Goal: Task Accomplishment & Management: Manage account settings

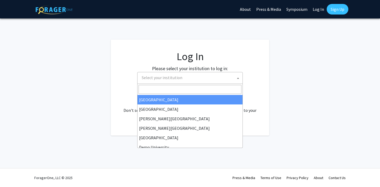
click at [216, 78] on span "Select your institution" at bounding box center [191, 77] width 103 height 11
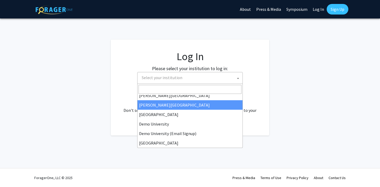
scroll to position [24, 0]
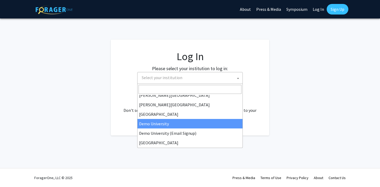
select select "8"
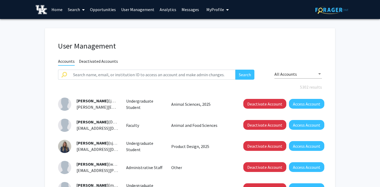
click at [212, 10] on span "My Profile" at bounding box center [216, 9] width 18 height 5
click at [212, 40] on link "Log Out" at bounding box center [234, 41] width 48 height 6
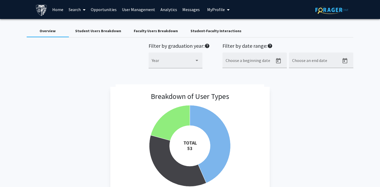
click at [41, 10] on img at bounding box center [42, 10] width 12 height 12
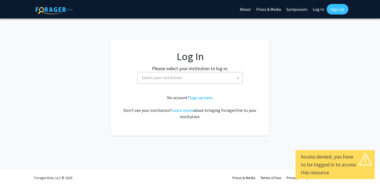
select select
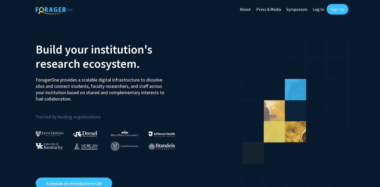
click at [316, 10] on link "Log In" at bounding box center [318, 9] width 17 height 18
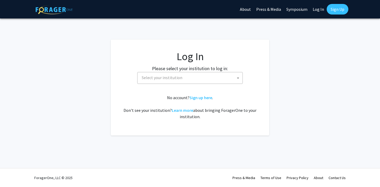
click at [223, 77] on span "Select your institution" at bounding box center [191, 77] width 103 height 11
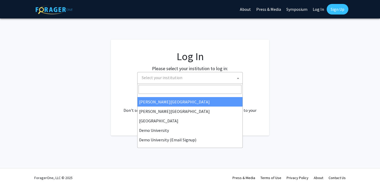
scroll to position [19, 0]
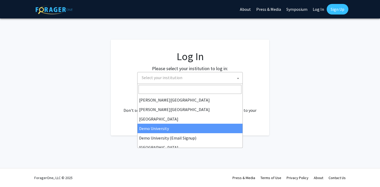
select select "8"
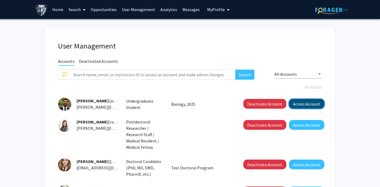
click at [301, 105] on button "Access Account" at bounding box center [306, 104] width 35 height 10
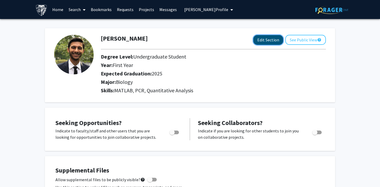
click at [269, 41] on button "Edit Section" at bounding box center [269, 40] width 30 height 10
select select
select select "2025"
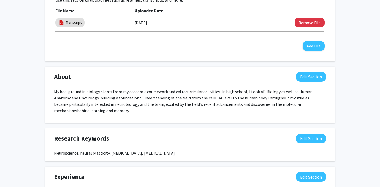
scroll to position [291, 0]
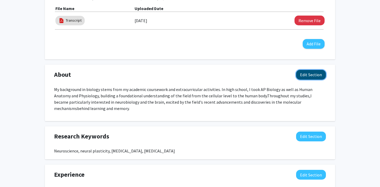
click at [305, 71] on button "Edit Section" at bounding box center [311, 75] width 30 height 10
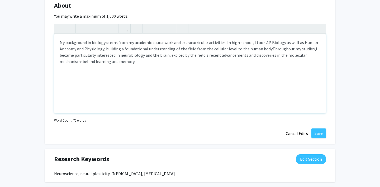
scroll to position [361, 0]
drag, startPoint x: 150, startPoint y: 62, endPoint x: 54, endPoint y: 32, distance: 100.3
click at [54, 32] on div "My background in biology stems from my academic coursework and extracurricular …" at bounding box center [190, 68] width 272 height 90
copy p "My background in biology stems from my academic coursework and extracurricular …"
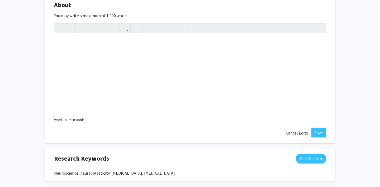
click at [108, 133] on div "About Edit Section You may write a maximum of 1,000 words: Insert link Remove l…" at bounding box center [190, 69] width 291 height 148
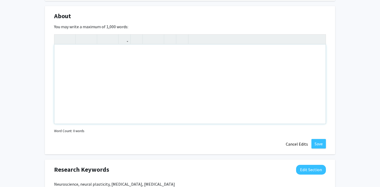
scroll to position [349, 0]
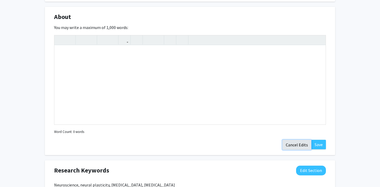
click at [296, 145] on button "Cancel Edits" at bounding box center [297, 145] width 29 height 10
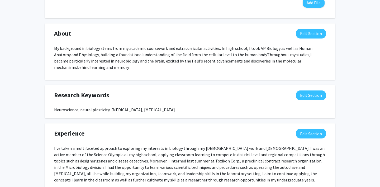
scroll to position [331, 0]
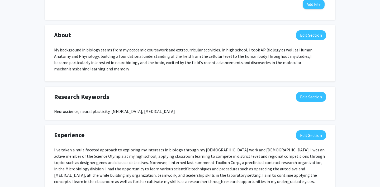
click at [316, 41] on div "About Edit Section" at bounding box center [190, 36] width 280 height 12
click at [306, 33] on button "Edit Section" at bounding box center [311, 35] width 30 height 10
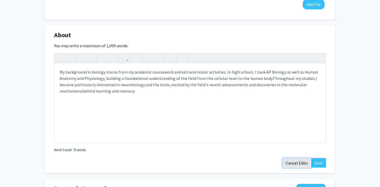
click at [295, 163] on button "Cancel Edits" at bounding box center [297, 163] width 29 height 10
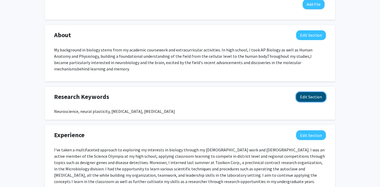
click at [306, 100] on button "Edit Section" at bounding box center [311, 97] width 30 height 10
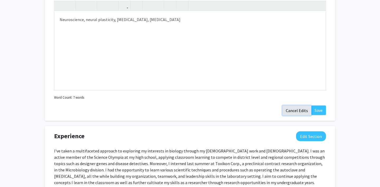
click at [295, 107] on button "Cancel Edits" at bounding box center [297, 111] width 29 height 10
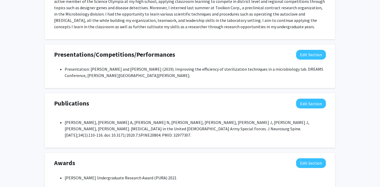
scroll to position [516, 0]
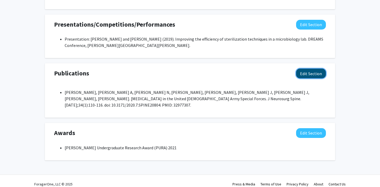
click at [304, 74] on button "Edit Section" at bounding box center [311, 74] width 30 height 10
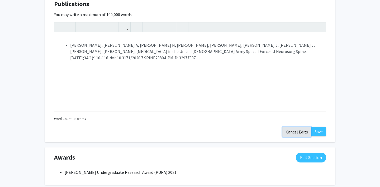
click at [295, 131] on button "Cancel Edits" at bounding box center [297, 132] width 29 height 10
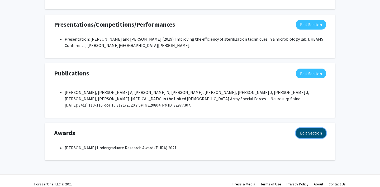
click at [307, 128] on button "Edit Section" at bounding box center [311, 133] width 30 height 10
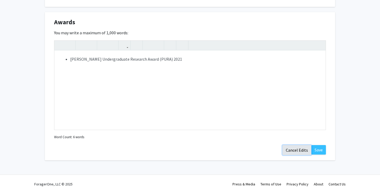
click at [296, 145] on button "Cancel Edits" at bounding box center [297, 150] width 29 height 10
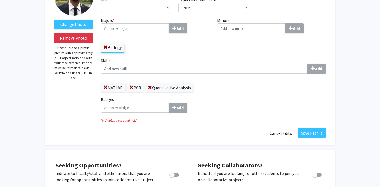
scroll to position [57, 0]
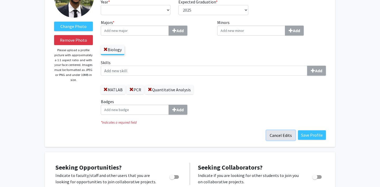
click at [280, 137] on button "Cancel Edits" at bounding box center [280, 135] width 29 height 10
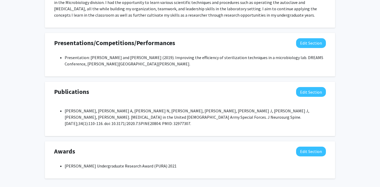
scroll to position [414, 0]
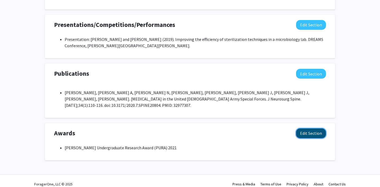
click at [305, 129] on button "Edit Section" at bounding box center [311, 134] width 30 height 10
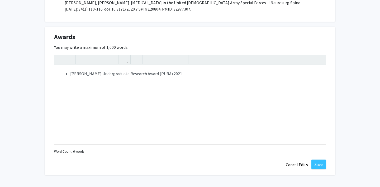
scroll to position [525, 0]
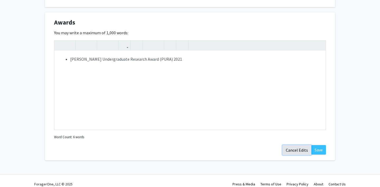
click at [294, 145] on button "Cancel Edits" at bounding box center [297, 150] width 29 height 10
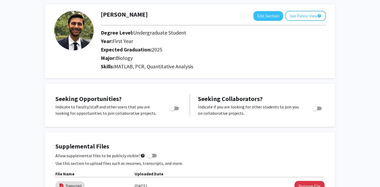
scroll to position [0, 0]
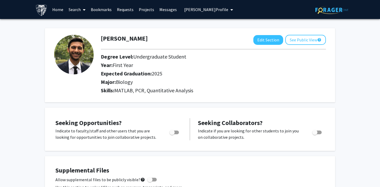
click at [188, 9] on span "[PERSON_NAME] Profile" at bounding box center [206, 9] width 44 height 5
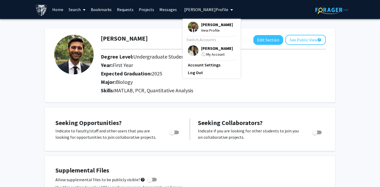
click at [189, 50] on img at bounding box center [193, 50] width 11 height 11
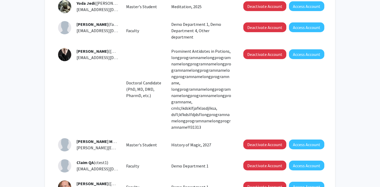
scroll to position [189, 0]
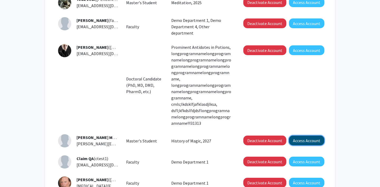
click at [301, 136] on button "Access Account" at bounding box center [306, 141] width 35 height 10
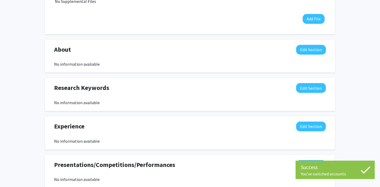
scroll to position [198, 0]
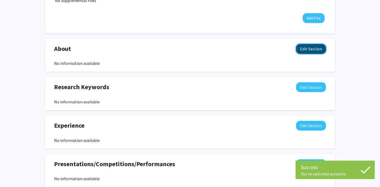
click at [307, 50] on button "Edit Section" at bounding box center [311, 49] width 30 height 10
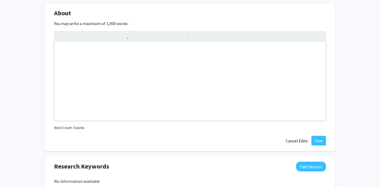
scroll to position [238, 0]
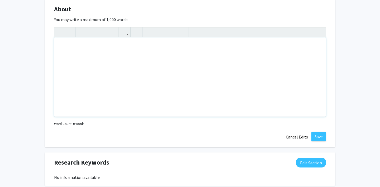
click at [91, 41] on div "Note to users with screen readers: Please deactivate our accessibility plugin f…" at bounding box center [190, 77] width 272 height 79
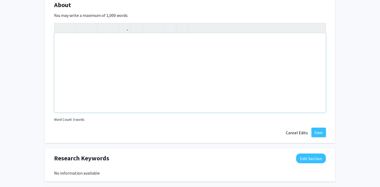
scroll to position [242, 0]
drag, startPoint x: 72, startPoint y: 41, endPoint x: 100, endPoint y: 68, distance: 38.7
click at [100, 68] on div "Note to users with screen readers: Please deactivate our accessibility plugin f…" at bounding box center [190, 72] width 272 height 79
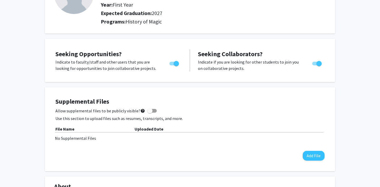
scroll to position [0, 0]
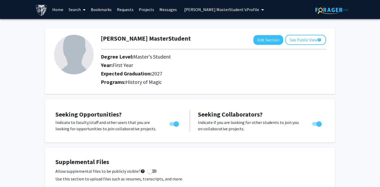
click at [103, 8] on link "Bookmarks" at bounding box center [101, 9] width 26 height 18
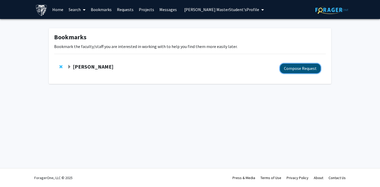
click at [290, 69] on button "Compose Request" at bounding box center [300, 69] width 41 height 10
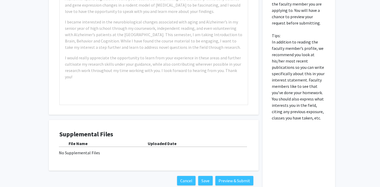
scroll to position [278, 0]
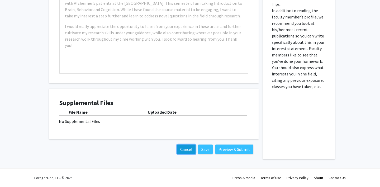
click at [184, 150] on button "Cancel" at bounding box center [186, 150] width 18 height 10
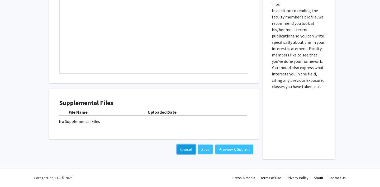
click at [180, 151] on button "Cancel" at bounding box center [186, 150] width 18 height 10
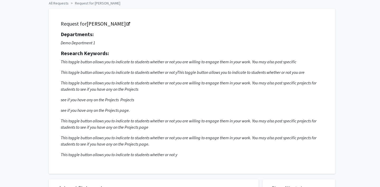
scroll to position [0, 0]
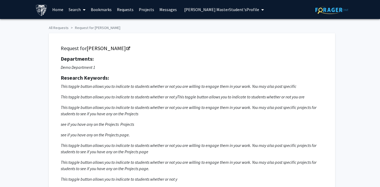
click at [105, 10] on link "Bookmarks" at bounding box center [101, 9] width 26 height 18
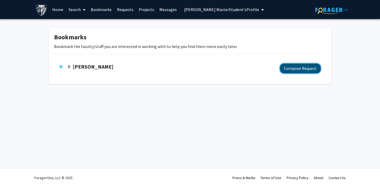
click at [292, 70] on button "Compose Request" at bounding box center [300, 69] width 41 height 10
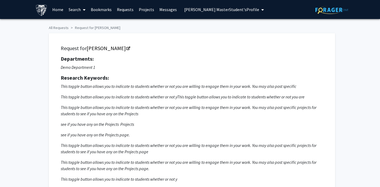
click at [104, 11] on link "Bookmarks" at bounding box center [101, 9] width 26 height 18
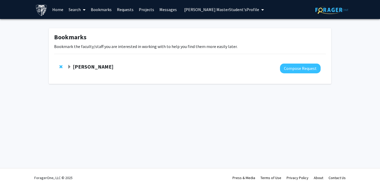
click at [74, 10] on link "Search" at bounding box center [77, 9] width 22 height 18
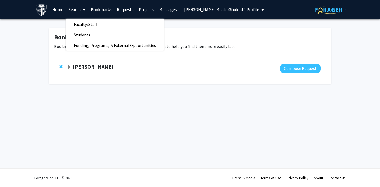
click at [55, 10] on link "Home" at bounding box center [58, 9] width 16 height 18
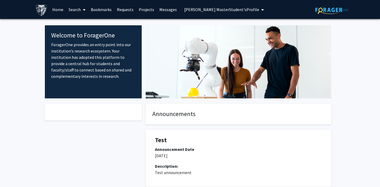
click at [168, 7] on link "Messages" at bounding box center [168, 9] width 23 height 18
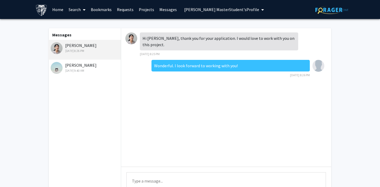
click at [88, 70] on div "[DATE] 9:40 AM" at bounding box center [85, 70] width 69 height 5
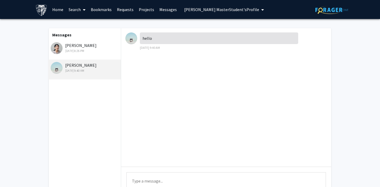
click at [83, 51] on div "[DATE] 8:26 PM" at bounding box center [85, 51] width 69 height 5
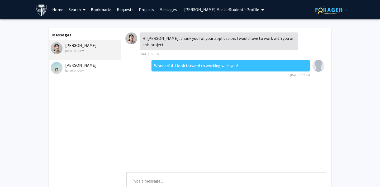
click at [216, 12] on span "[PERSON_NAME] MasterStudent's Profile" at bounding box center [221, 9] width 75 height 5
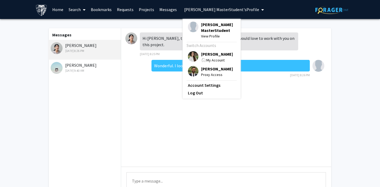
click at [193, 57] on img at bounding box center [193, 56] width 11 height 11
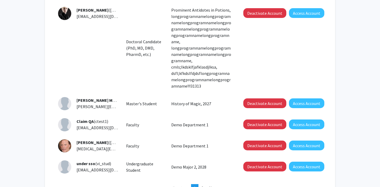
scroll to position [227, 0]
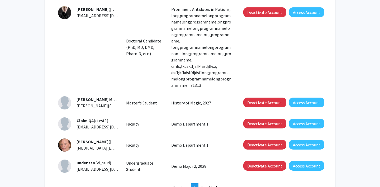
click at [66, 118] on img at bounding box center [64, 124] width 13 height 13
click at [300, 119] on button "Access Account" at bounding box center [306, 124] width 35 height 10
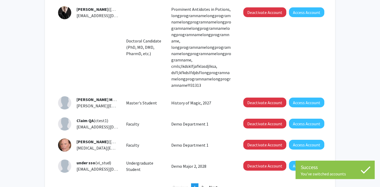
scroll to position [0, 0]
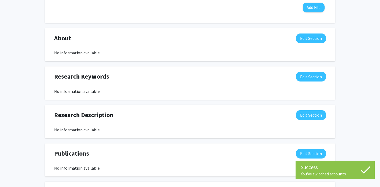
scroll to position [256, 0]
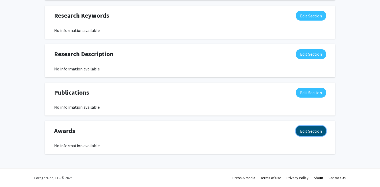
click at [314, 130] on button "Edit Section" at bounding box center [311, 131] width 30 height 10
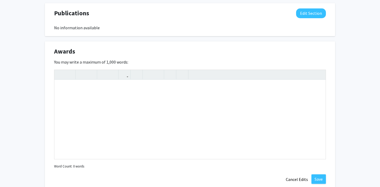
scroll to position [371, 0]
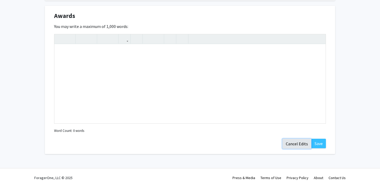
click at [287, 143] on button "Cancel Edits" at bounding box center [297, 144] width 29 height 10
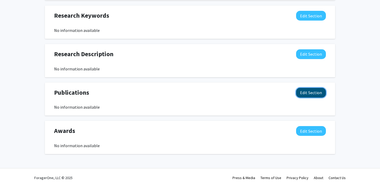
click at [308, 92] on button "Edit Section" at bounding box center [311, 93] width 30 height 10
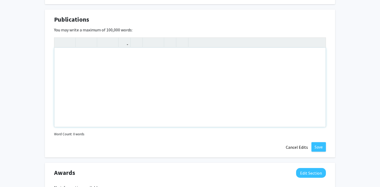
scroll to position [360, 0]
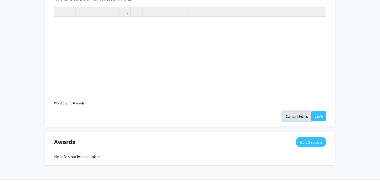
click at [298, 119] on button "Cancel Edits" at bounding box center [297, 116] width 29 height 10
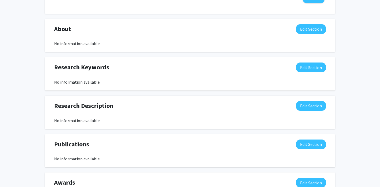
scroll to position [177, 0]
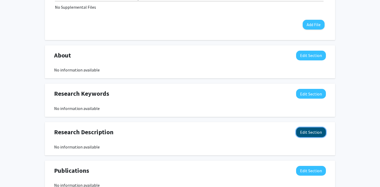
click at [312, 134] on button "Edit Section" at bounding box center [311, 133] width 30 height 10
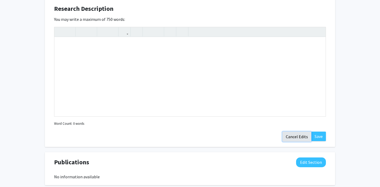
click at [290, 136] on button "Cancel Edits" at bounding box center [297, 137] width 29 height 10
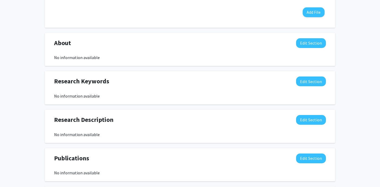
scroll to position [189, 0]
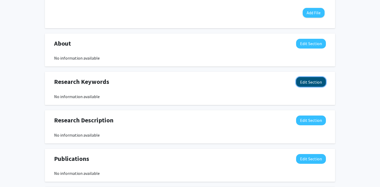
click at [307, 80] on button "Edit Section" at bounding box center [311, 82] width 30 height 10
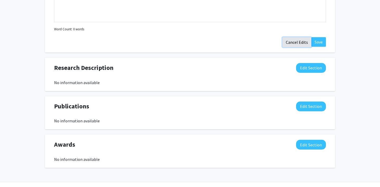
click at [296, 44] on button "Cancel Edits" at bounding box center [297, 42] width 29 height 10
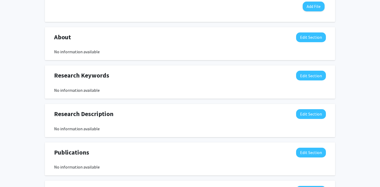
scroll to position [204, 0]
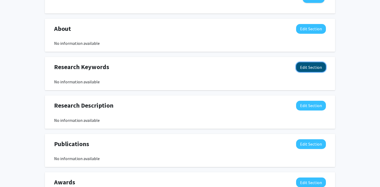
click at [306, 67] on button "Edit Section" at bounding box center [311, 67] width 30 height 10
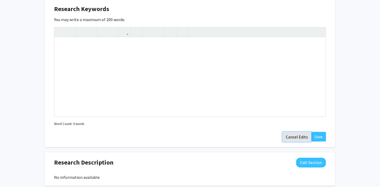
click at [296, 136] on button "Cancel Edits" at bounding box center [297, 137] width 29 height 10
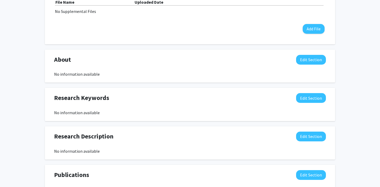
scroll to position [167, 0]
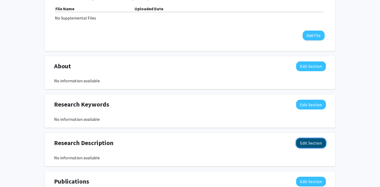
click at [306, 144] on button "Edit Section" at bounding box center [311, 143] width 30 height 10
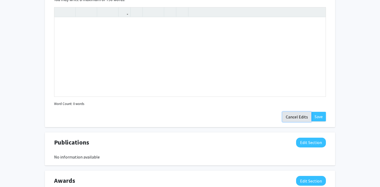
click at [297, 119] on button "Cancel Edits" at bounding box center [297, 117] width 29 height 10
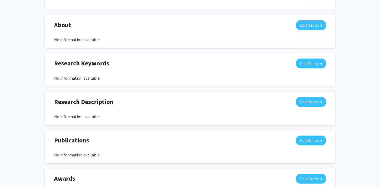
scroll to position [203, 0]
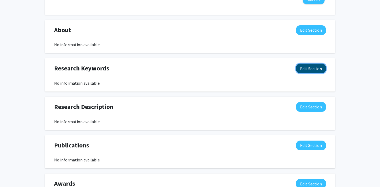
click at [316, 68] on button "Edit Section" at bounding box center [311, 69] width 30 height 10
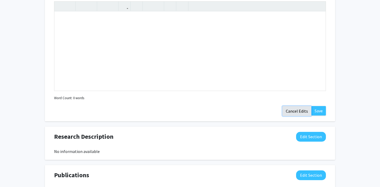
click at [293, 110] on button "Cancel Edits" at bounding box center [297, 111] width 29 height 10
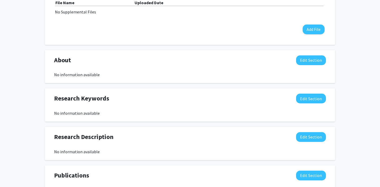
scroll to position [168, 0]
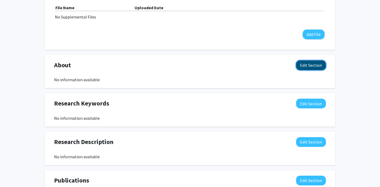
click at [308, 67] on button "Edit Section" at bounding box center [311, 65] width 30 height 10
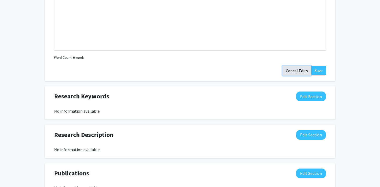
click at [296, 72] on button "Cancel Edits" at bounding box center [297, 71] width 29 height 10
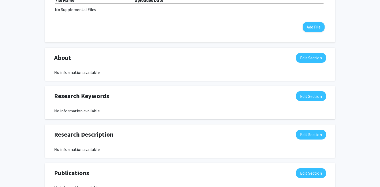
scroll to position [256, 0]
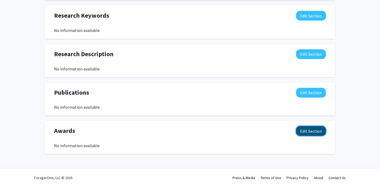
click at [307, 133] on button "Edit Section" at bounding box center [311, 131] width 30 height 10
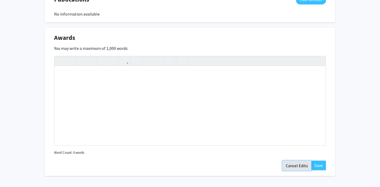
click at [295, 167] on button "Cancel Edits" at bounding box center [297, 166] width 29 height 10
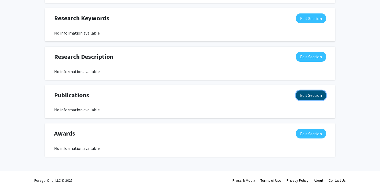
click at [303, 95] on button "Edit Section" at bounding box center [311, 96] width 30 height 10
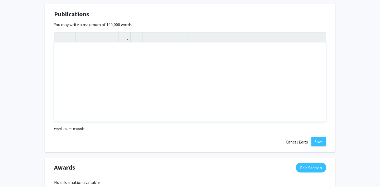
scroll to position [341, 0]
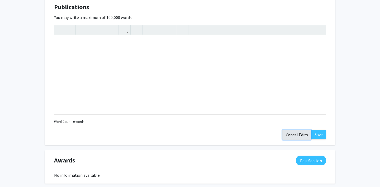
click at [296, 138] on button "Cancel Edits" at bounding box center [297, 135] width 29 height 10
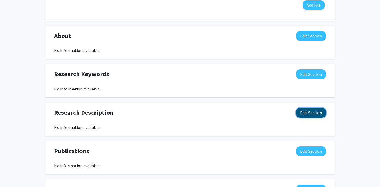
click at [309, 113] on button "Edit Section" at bounding box center [311, 113] width 30 height 10
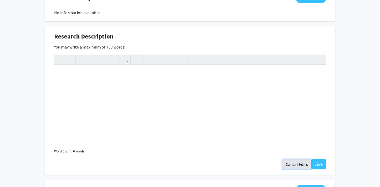
click at [299, 167] on button "Cancel Edits" at bounding box center [297, 165] width 29 height 10
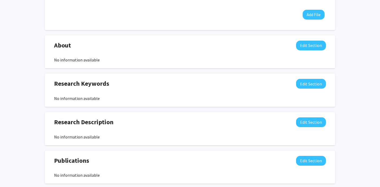
scroll to position [184, 0]
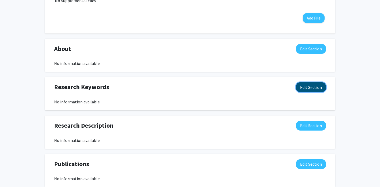
click at [307, 87] on button "Edit Section" at bounding box center [311, 87] width 30 height 10
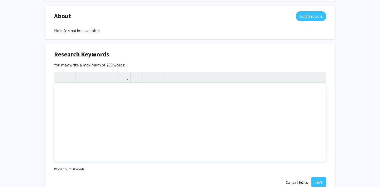
scroll to position [232, 0]
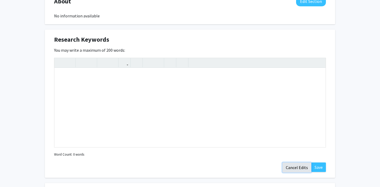
click at [294, 163] on button "Cancel Edits" at bounding box center [297, 168] width 29 height 10
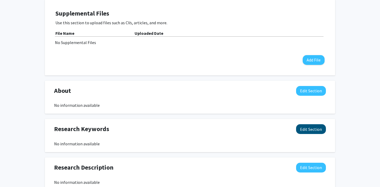
scroll to position [135, 0]
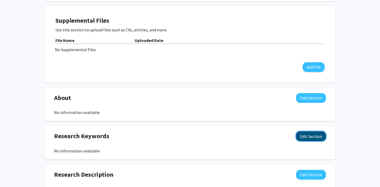
click at [306, 138] on button "Edit Section" at bounding box center [311, 137] width 30 height 10
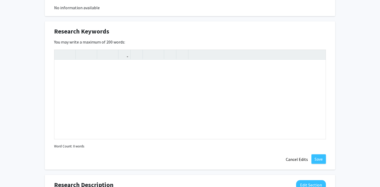
scroll to position [240, 0]
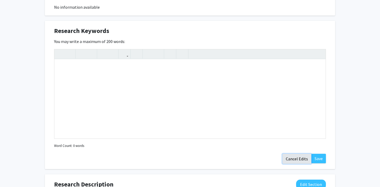
click at [298, 158] on button "Cancel Edits" at bounding box center [297, 159] width 29 height 10
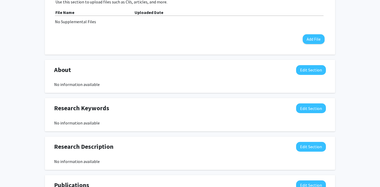
scroll to position [163, 0]
click at [310, 72] on button "Edit Section" at bounding box center [311, 71] width 30 height 10
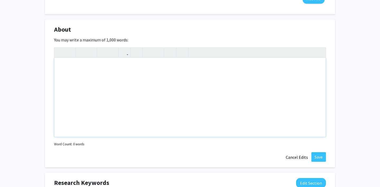
scroll to position [233, 0]
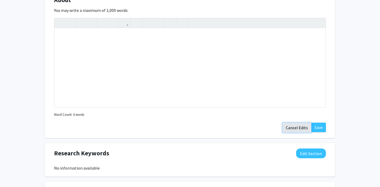
click at [291, 128] on button "Cancel Edits" at bounding box center [297, 128] width 29 height 10
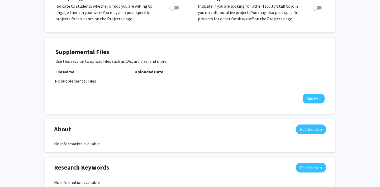
scroll to position [102, 0]
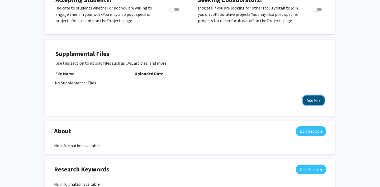
click at [310, 102] on button "Add File" at bounding box center [314, 101] width 22 height 10
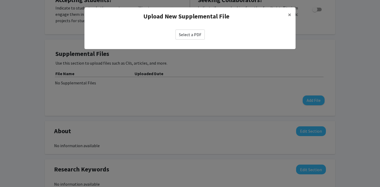
click at [195, 35] on label "Select a PDF" at bounding box center [190, 35] width 29 height 10
click at [0, 0] on input "Select a PDF" at bounding box center [0, 0] width 0 height 0
click at [290, 13] on span "×" at bounding box center [289, 15] width 3 height 8
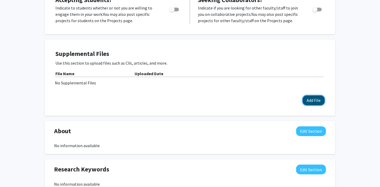
click at [309, 102] on button "Add File" at bounding box center [314, 101] width 22 height 10
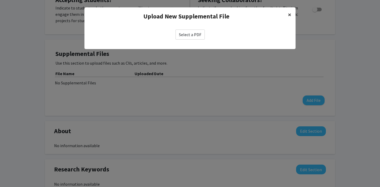
click at [291, 14] on span "×" at bounding box center [289, 15] width 3 height 8
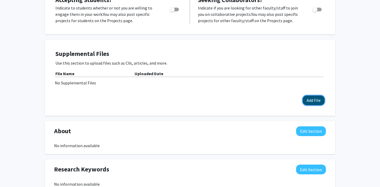
click at [317, 101] on button "Add File" at bounding box center [314, 101] width 22 height 10
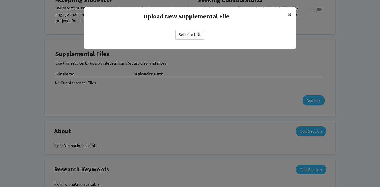
click at [292, 16] on button "×" at bounding box center [290, 14] width 12 height 15
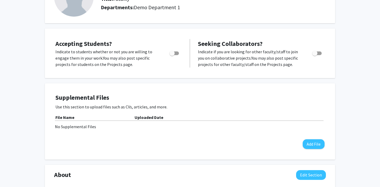
scroll to position [91, 0]
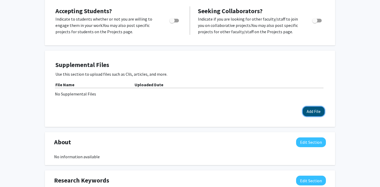
click at [311, 111] on button "Add File" at bounding box center [314, 112] width 22 height 10
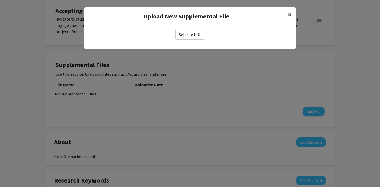
click at [290, 13] on span "×" at bounding box center [289, 15] width 3 height 8
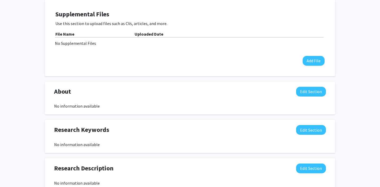
scroll to position [160, 0]
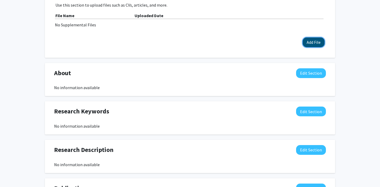
click at [313, 46] on button "Add File" at bounding box center [314, 43] width 22 height 10
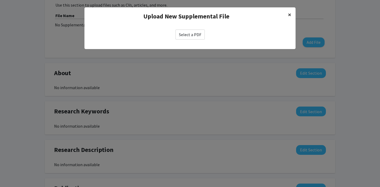
click at [289, 16] on span "×" at bounding box center [289, 15] width 3 height 8
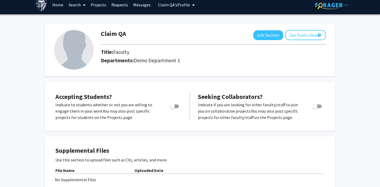
scroll to position [0, 0]
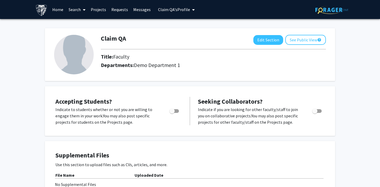
click at [171, 9] on span "Claim QA's Profile" at bounding box center [174, 9] width 32 height 5
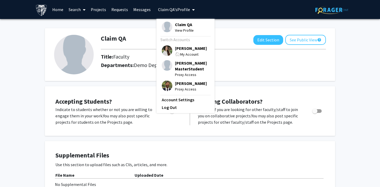
click at [77, 10] on link "Search" at bounding box center [77, 9] width 22 height 18
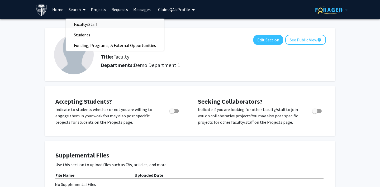
click at [81, 25] on span "Faculty/Staff" at bounding box center [85, 24] width 39 height 11
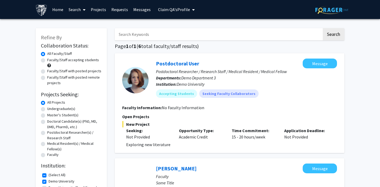
click at [47, 60] on label "Faculty/Staff accepting students" at bounding box center [73, 60] width 52 height 6
click at [47, 60] on input "Faculty/Staff accepting students" at bounding box center [48, 58] width 3 height 3
radio input "true"
click at [47, 73] on label "Faculty/Staff with posted projects" at bounding box center [74, 71] width 54 height 6
click at [47, 72] on input "Faculty/Staff with posted projects" at bounding box center [48, 69] width 3 height 3
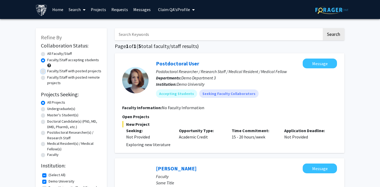
radio input "true"
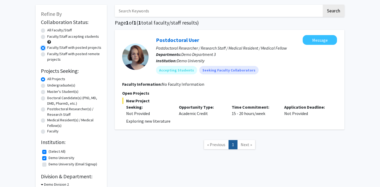
scroll to position [28, 0]
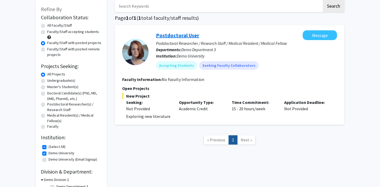
click at [176, 38] on link "Postdoctoral User" at bounding box center [177, 35] width 43 height 7
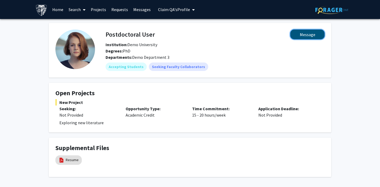
click at [300, 35] on button "Message" at bounding box center [308, 35] width 34 height 10
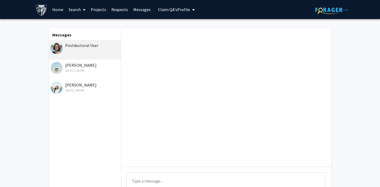
click at [75, 89] on div "[DATE] 1:49 PM" at bounding box center [85, 90] width 69 height 5
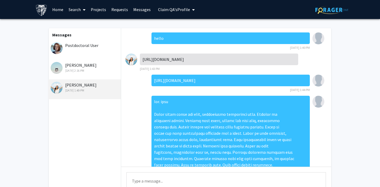
click at [82, 67] on div "[PERSON_NAME] [DATE] 2:16 PM" at bounding box center [85, 67] width 69 height 11
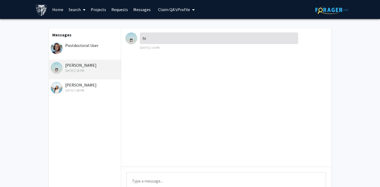
click at [78, 52] on div "Postdoctoral User" at bounding box center [84, 50] width 73 height 20
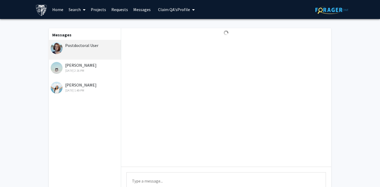
click at [119, 9] on link "Requests" at bounding box center [120, 9] width 22 height 18
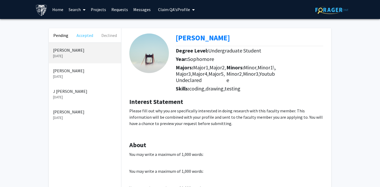
click at [86, 34] on button "Accepted" at bounding box center [85, 35] width 24 height 14
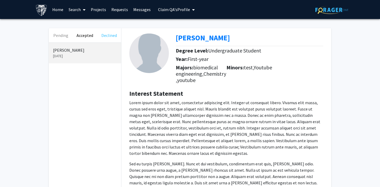
click at [112, 36] on button "Declined" at bounding box center [109, 35] width 24 height 14
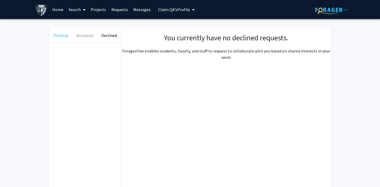
click at [59, 37] on button "Pending" at bounding box center [61, 35] width 24 height 14
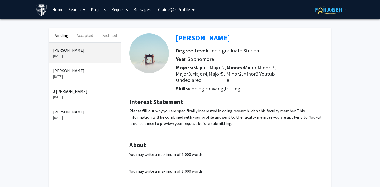
click at [76, 114] on p "[PERSON_NAME]" at bounding box center [85, 112] width 64 height 6
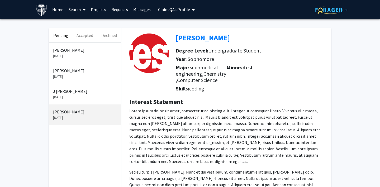
click at [72, 95] on p "[DATE]" at bounding box center [85, 98] width 64 height 6
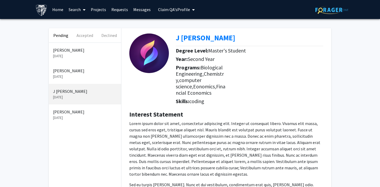
click at [81, 72] on p "[PERSON_NAME]" at bounding box center [85, 71] width 64 height 6
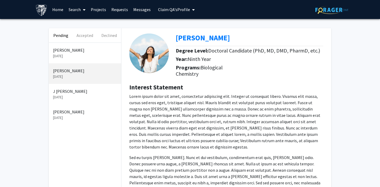
click at [69, 50] on p "[PERSON_NAME]" at bounding box center [85, 50] width 64 height 6
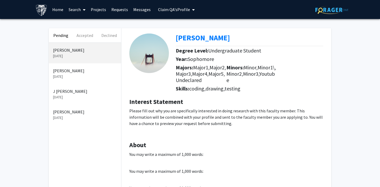
click at [78, 11] on link "Search" at bounding box center [77, 9] width 22 height 18
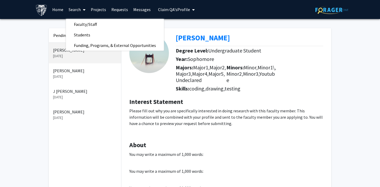
click at [58, 8] on link "Home" at bounding box center [58, 9] width 16 height 18
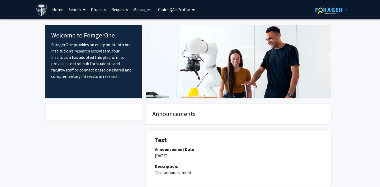
click at [97, 11] on link "Projects" at bounding box center [98, 9] width 21 height 18
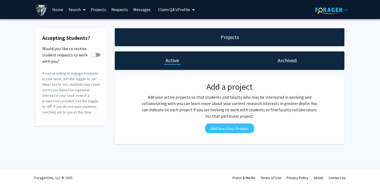
click at [282, 59] on h1 "Archived" at bounding box center [287, 60] width 19 height 7
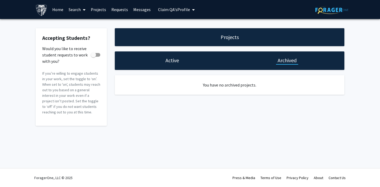
click at [167, 8] on span "Claim QA's Profile" at bounding box center [174, 9] width 32 height 5
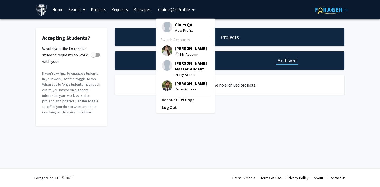
click at [164, 27] on img at bounding box center [167, 27] width 11 height 11
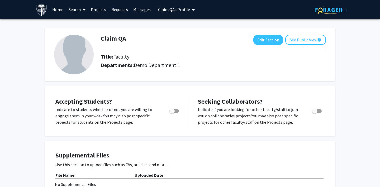
click at [143, 11] on link "Messages" at bounding box center [142, 9] width 23 height 18
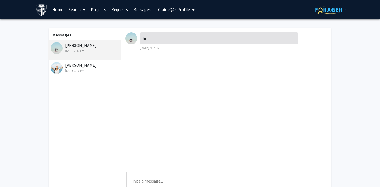
click at [121, 9] on link "Requests" at bounding box center [120, 9] width 22 height 18
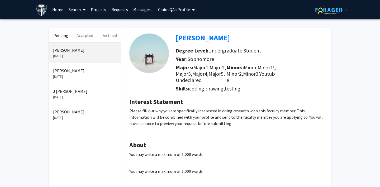
click at [102, 11] on link "Projects" at bounding box center [98, 9] width 21 height 18
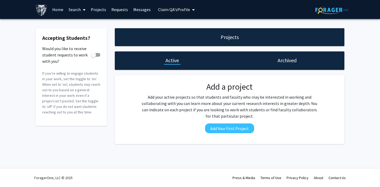
click at [75, 10] on link "Search" at bounding box center [77, 9] width 22 height 18
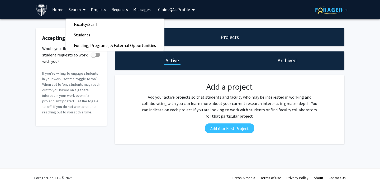
click at [53, 11] on link "Home" at bounding box center [58, 9] width 16 height 18
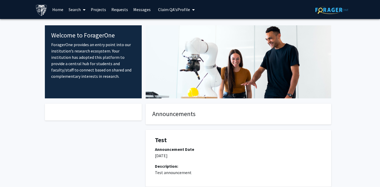
click at [80, 5] on link "Search" at bounding box center [77, 9] width 22 height 18
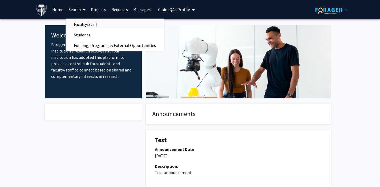
click at [84, 25] on span "Faculty/Staff" at bounding box center [85, 24] width 39 height 11
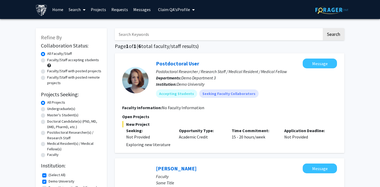
click at [77, 61] on label "Faculty/Staff accepting students" at bounding box center [73, 60] width 52 height 6
click at [51, 61] on input "Faculty/Staff accepting students" at bounding box center [48, 58] width 3 height 3
radio input "true"
click at [167, 14] on button "Claim QA's Profile" at bounding box center [177, 9] width 40 height 19
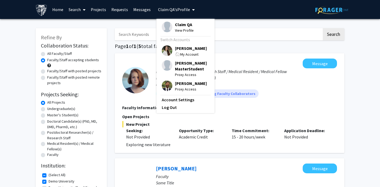
click at [167, 85] on img at bounding box center [167, 86] width 11 height 11
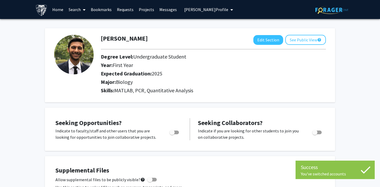
click at [100, 11] on link "Bookmarks" at bounding box center [101, 9] width 26 height 18
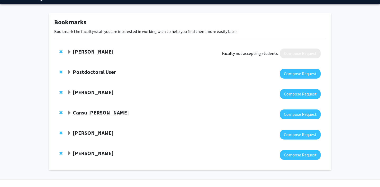
scroll to position [19, 0]
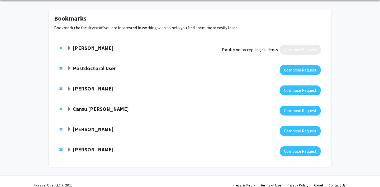
click at [68, 68] on span "Expand Postdoctoral User Bookmark" at bounding box center [69, 69] width 4 height 4
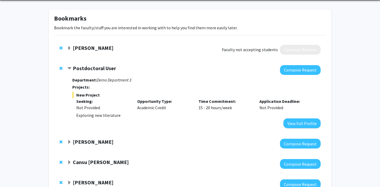
click at [68, 68] on span "Contract Postdoctoral User Bookmark" at bounding box center [69, 69] width 4 height 4
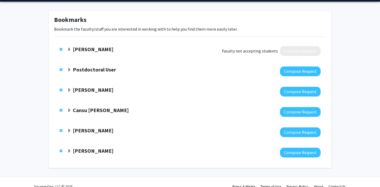
scroll to position [0, 0]
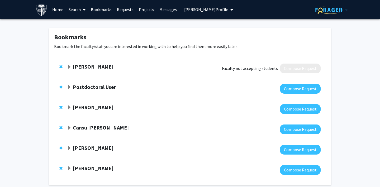
click at [125, 9] on link "Requests" at bounding box center [125, 9] width 22 height 18
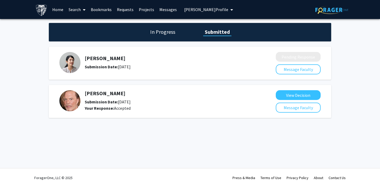
click at [166, 33] on h1 "In Progress" at bounding box center [163, 31] width 28 height 7
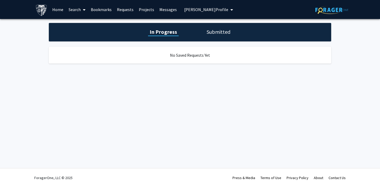
click at [95, 8] on link "Bookmarks" at bounding box center [101, 9] width 26 height 18
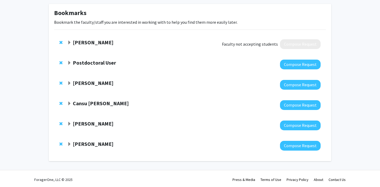
scroll to position [26, 0]
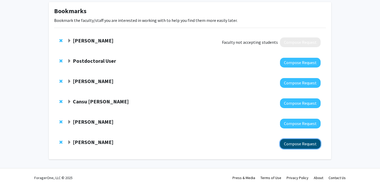
click at [306, 148] on button "Compose Request" at bounding box center [300, 144] width 41 height 10
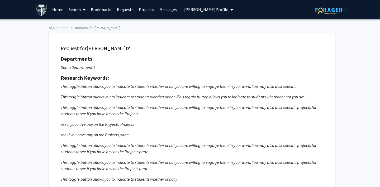
click at [72, 12] on link "Search" at bounding box center [77, 9] width 22 height 18
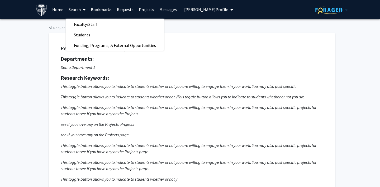
click at [57, 11] on link "Home" at bounding box center [58, 9] width 16 height 18
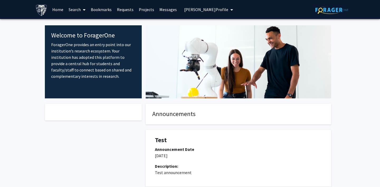
click at [196, 12] on span "[PERSON_NAME] Profile" at bounding box center [206, 9] width 44 height 5
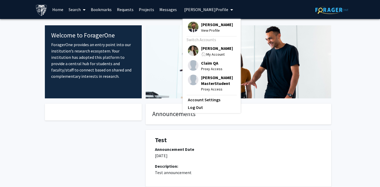
click at [72, 10] on link "Search" at bounding box center [77, 9] width 22 height 18
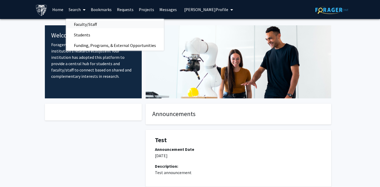
click at [78, 26] on span "Faculty/Staff" at bounding box center [85, 24] width 39 height 11
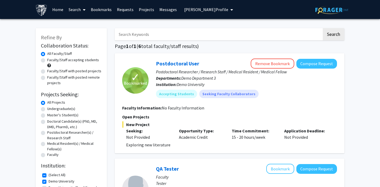
click at [191, 11] on span "[PERSON_NAME] Profile" at bounding box center [206, 9] width 44 height 5
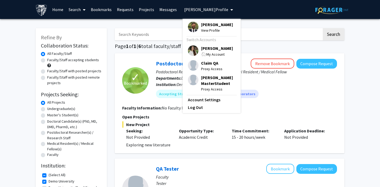
click at [190, 49] on img at bounding box center [193, 50] width 11 height 11
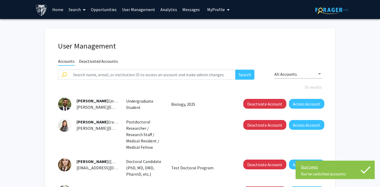
click at [130, 10] on link "User Management" at bounding box center [138, 9] width 39 height 18
click at [134, 10] on link "User Management" at bounding box center [138, 9] width 39 height 18
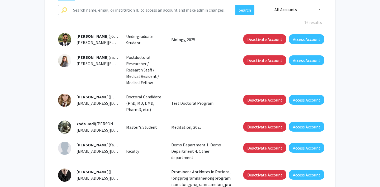
scroll to position [65, 0]
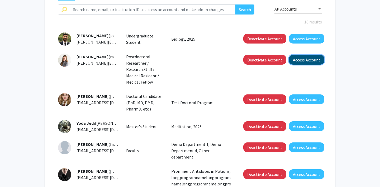
click at [312, 58] on button "Access Account" at bounding box center [306, 60] width 35 height 10
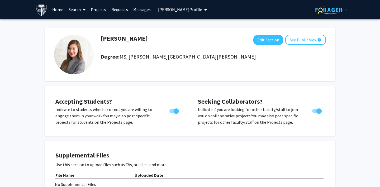
click at [164, 7] on span "[PERSON_NAME] Profile" at bounding box center [180, 9] width 44 height 5
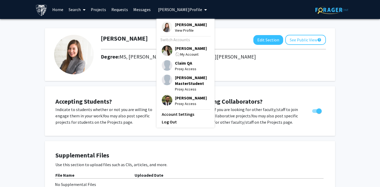
click at [164, 50] on img at bounding box center [167, 50] width 11 height 11
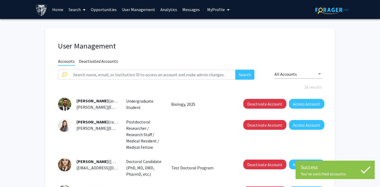
click at [130, 9] on link "User Management" at bounding box center [138, 9] width 39 height 18
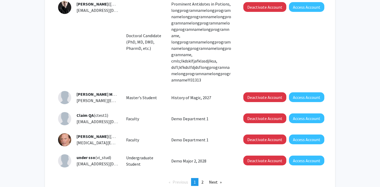
scroll to position [265, 0]
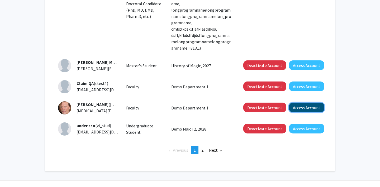
click at [296, 103] on button "Access Account" at bounding box center [306, 108] width 35 height 10
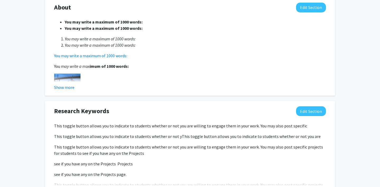
scroll to position [258, 0]
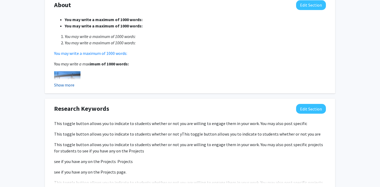
click at [70, 83] on button "Show more" at bounding box center [64, 85] width 20 height 6
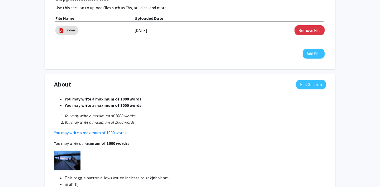
scroll to position [0, 0]
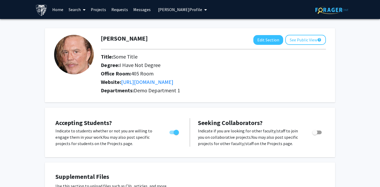
click at [172, 5] on button "[PERSON_NAME] Profile" at bounding box center [183, 9] width 52 height 19
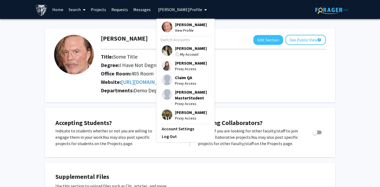
click at [167, 52] on img at bounding box center [167, 50] width 11 height 11
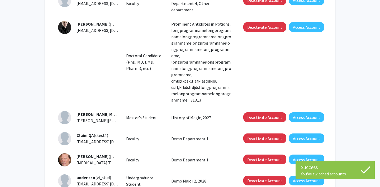
scroll to position [265, 0]
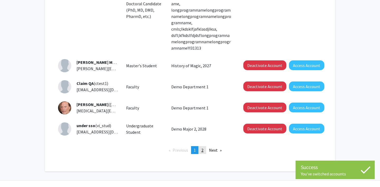
click at [202, 148] on span "2" at bounding box center [203, 150] width 2 height 5
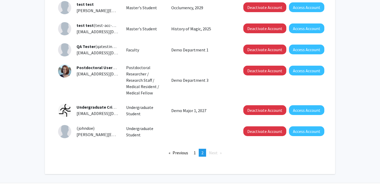
scroll to position [111, 0]
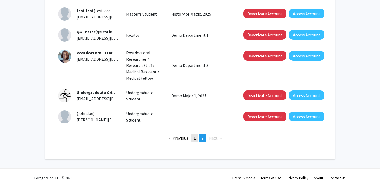
click at [195, 139] on span "1" at bounding box center [195, 137] width 2 height 5
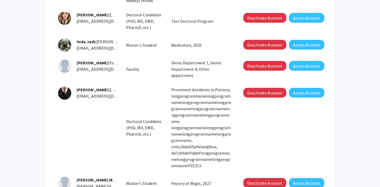
scroll to position [265, 0]
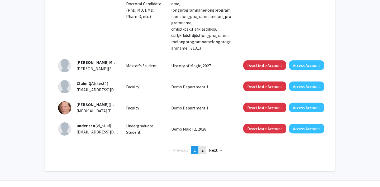
click at [204, 146] on link "page 2" at bounding box center [202, 150] width 7 height 8
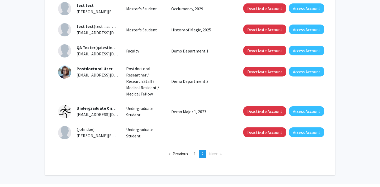
scroll to position [97, 0]
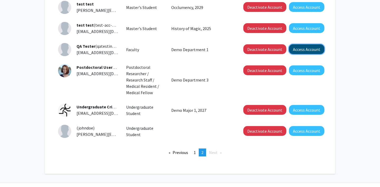
click at [301, 49] on button "Access Account" at bounding box center [306, 49] width 35 height 10
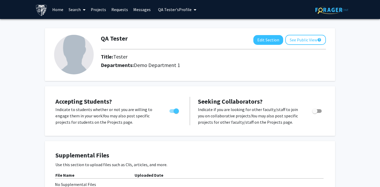
click at [94, 11] on link "Projects" at bounding box center [98, 9] width 21 height 18
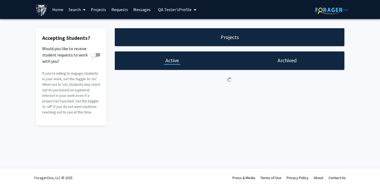
checkbox input "true"
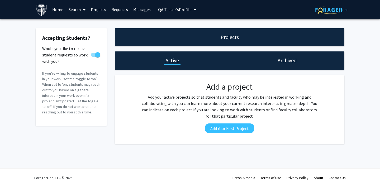
click at [289, 63] on h1 "Archived" at bounding box center [287, 60] width 19 height 7
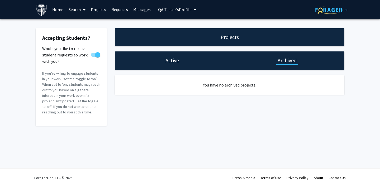
click at [174, 66] on div "Active" at bounding box center [172, 61] width 115 height 18
click at [233, 41] on h1 "Projects" at bounding box center [230, 37] width 18 height 7
click at [164, 62] on div "Active" at bounding box center [172, 60] width 17 height 7
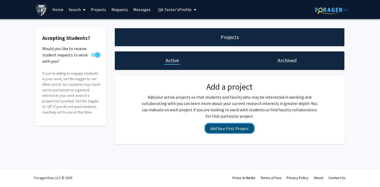
click at [219, 127] on button "Add Your First Project" at bounding box center [229, 129] width 49 height 10
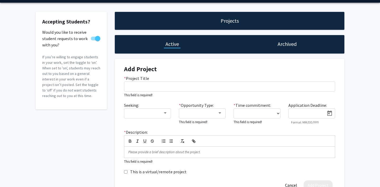
scroll to position [35, 0]
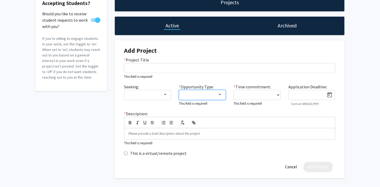
click at [198, 97] on div at bounding box center [200, 95] width 35 height 6
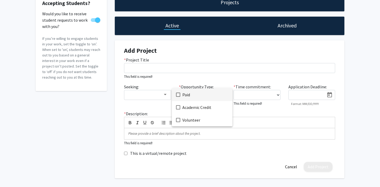
click at [202, 77] on div at bounding box center [190, 93] width 380 height 187
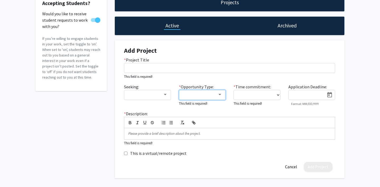
click at [196, 95] on div at bounding box center [200, 95] width 35 height 6
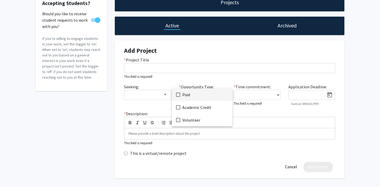
click at [198, 77] on div at bounding box center [190, 93] width 380 height 187
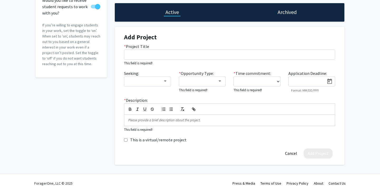
scroll to position [48, 0]
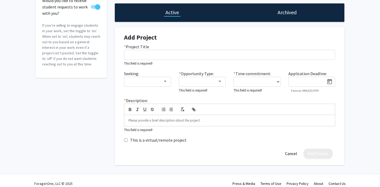
click at [286, 11] on h1 "Archived" at bounding box center [287, 12] width 19 height 7
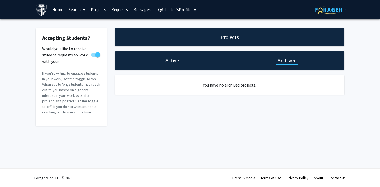
click at [168, 62] on h1 "Active" at bounding box center [172, 60] width 13 height 7
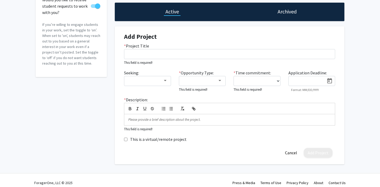
scroll to position [54, 0]
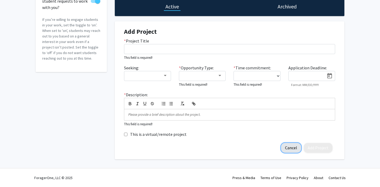
click at [287, 151] on button "Cancel" at bounding box center [291, 148] width 20 height 10
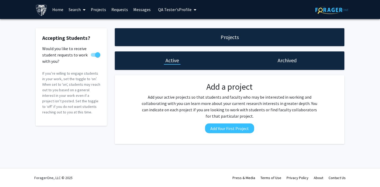
scroll to position [0, 0]
click at [141, 10] on link "Messages" at bounding box center [142, 9] width 23 height 18
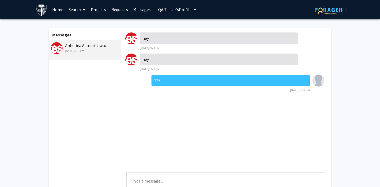
click at [98, 9] on link "Projects" at bounding box center [98, 9] width 21 height 18
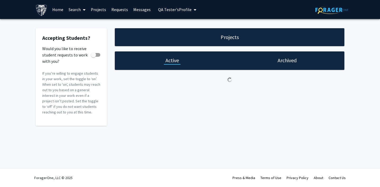
checkbox input "true"
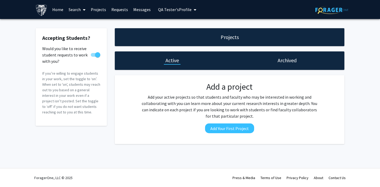
click at [167, 9] on span "QA Tester's Profile" at bounding box center [175, 9] width 34 height 5
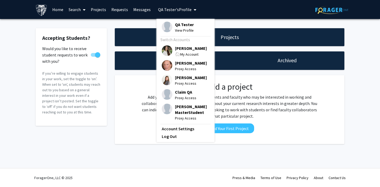
click at [163, 48] on img at bounding box center [167, 50] width 11 height 11
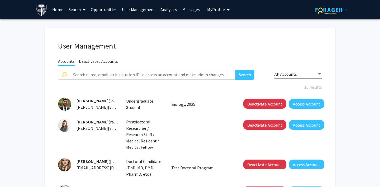
click at [125, 12] on link "User Management" at bounding box center [138, 9] width 39 height 18
click at [59, 10] on link "Home" at bounding box center [58, 9] width 16 height 18
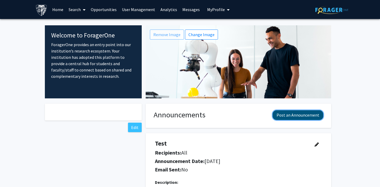
click at [300, 113] on button "Post an Announcement" at bounding box center [298, 115] width 51 height 10
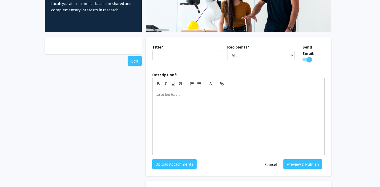
scroll to position [72, 0]
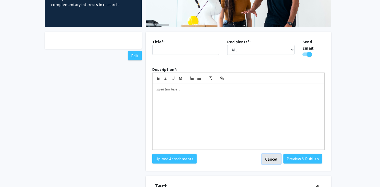
click at [269, 155] on button "Cancel" at bounding box center [271, 159] width 19 height 10
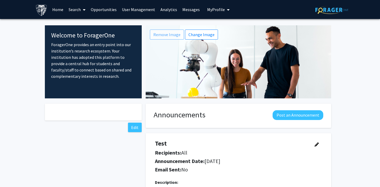
scroll to position [1, 0]
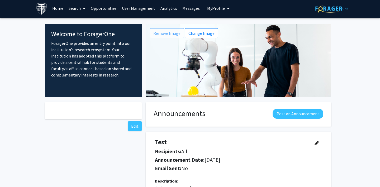
click at [111, 8] on link "Opportunities" at bounding box center [103, 8] width 31 height 18
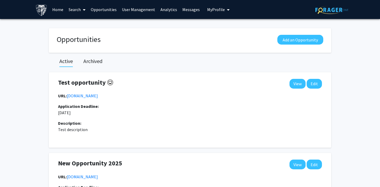
click at [139, 10] on link "User Management" at bounding box center [138, 9] width 39 height 18
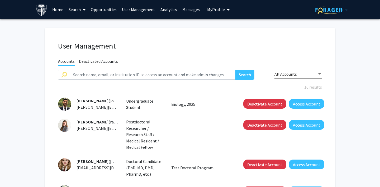
click at [166, 10] on link "Analytics" at bounding box center [169, 9] width 22 height 18
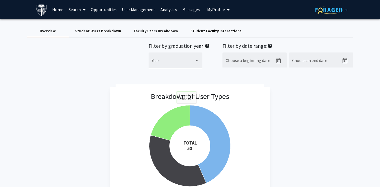
click at [103, 33] on div "Student Users Breakdown" at bounding box center [98, 31] width 46 height 6
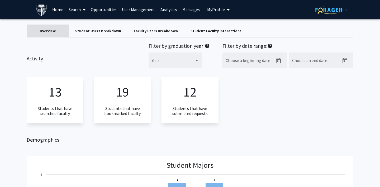
click at [51, 31] on div "Overview" at bounding box center [48, 31] width 16 height 6
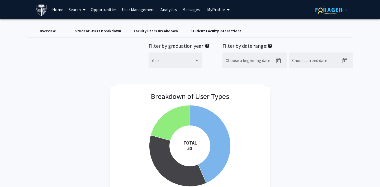
click at [102, 35] on div "Student Users Breakdown" at bounding box center [98, 31] width 59 height 13
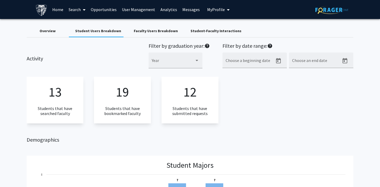
click at [136, 31] on div "Faculty Users Breakdown" at bounding box center [156, 31] width 44 height 6
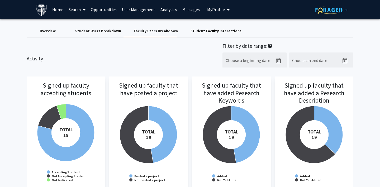
click at [199, 31] on div "Student-Faculty Interactions" at bounding box center [216, 31] width 51 height 6
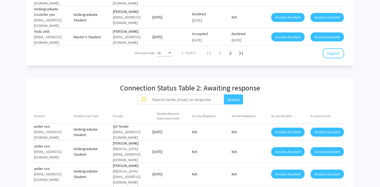
scroll to position [604, 0]
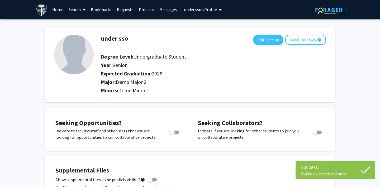
click at [161, 10] on link "Messages" at bounding box center [168, 9] width 23 height 18
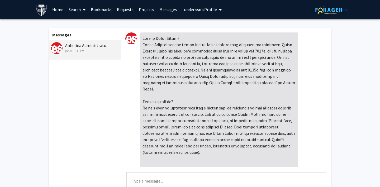
click at [102, 12] on link "Bookmarks" at bounding box center [101, 9] width 26 height 18
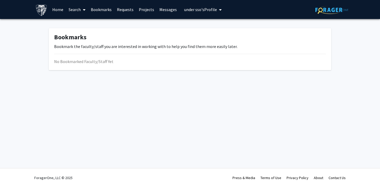
click at [125, 11] on link "Requests" at bounding box center [125, 9] width 22 height 18
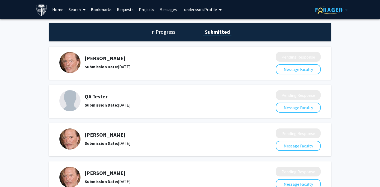
click at [167, 32] on h1 "In Progress" at bounding box center [163, 31] width 28 height 7
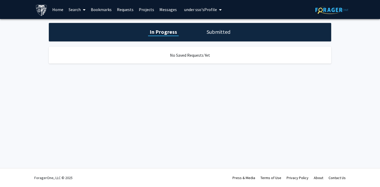
click at [208, 35] on h1 "Submitted" at bounding box center [218, 31] width 27 height 7
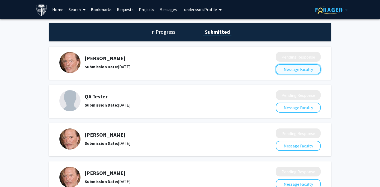
click at [288, 72] on button "Message Faculty" at bounding box center [298, 69] width 45 height 10
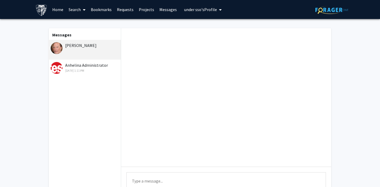
click at [118, 11] on link "Requests" at bounding box center [125, 9] width 22 height 18
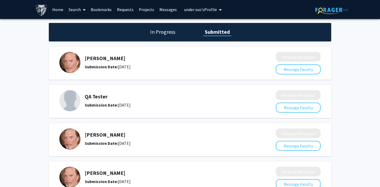
click at [164, 10] on link "Messages" at bounding box center [168, 9] width 23 height 18
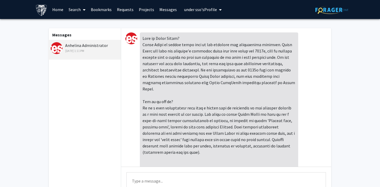
scroll to position [172, 0]
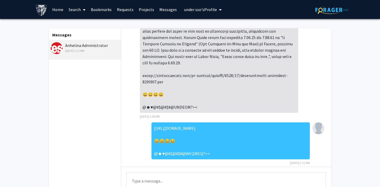
click at [121, 12] on link "Requests" at bounding box center [125, 9] width 22 height 18
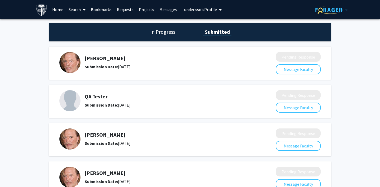
click at [103, 10] on link "Bookmarks" at bounding box center [101, 9] width 26 height 18
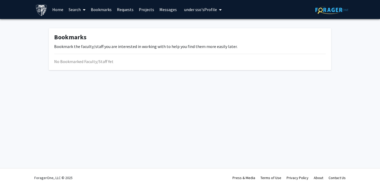
click at [201, 10] on span "under sso's Profile" at bounding box center [200, 9] width 33 height 5
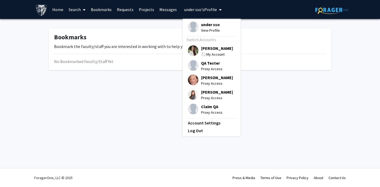
click at [190, 51] on img at bounding box center [193, 50] width 11 height 11
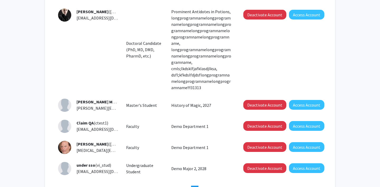
scroll to position [265, 0]
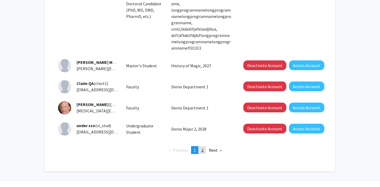
click at [203, 148] on span "2" at bounding box center [203, 150] width 2 height 5
